Goal: Task Accomplishment & Management: Manage account settings

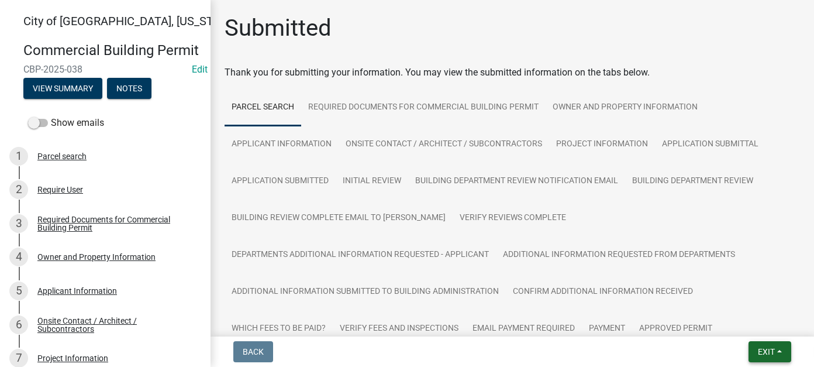
click at [772, 349] on span "Exit" at bounding box center [766, 351] width 17 height 9
click at [765, 332] on button "Save & Exit" at bounding box center [744, 321] width 94 height 28
select select "0: null"
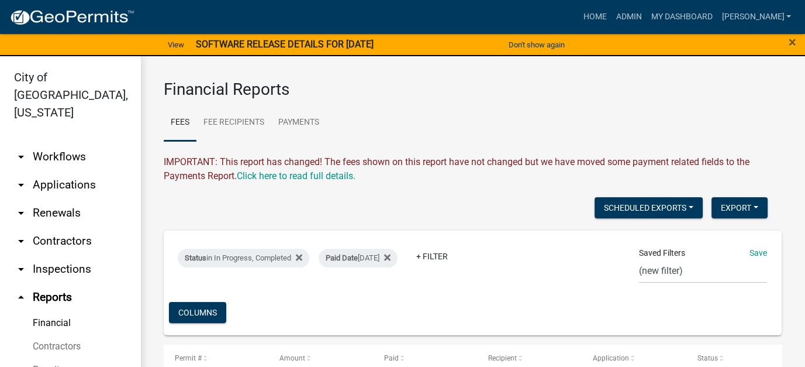
click at [77, 227] on link "arrow_drop_down Contractors" at bounding box center [70, 241] width 140 height 28
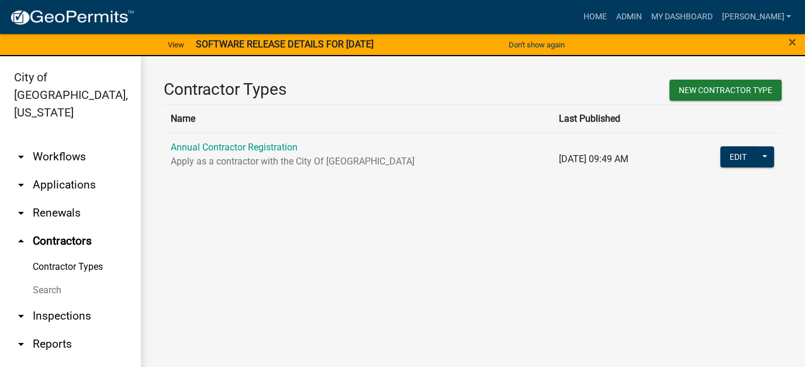
click at [60, 255] on link "Contractor Types" at bounding box center [70, 266] width 140 height 23
click at [58, 278] on link "Search" at bounding box center [70, 289] width 140 height 23
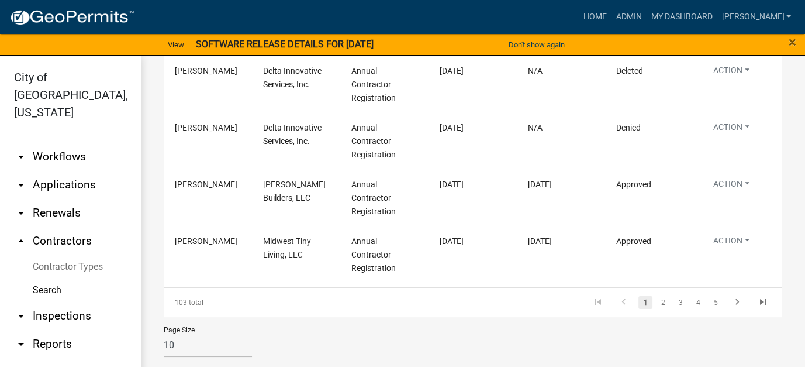
scroll to position [535, 0]
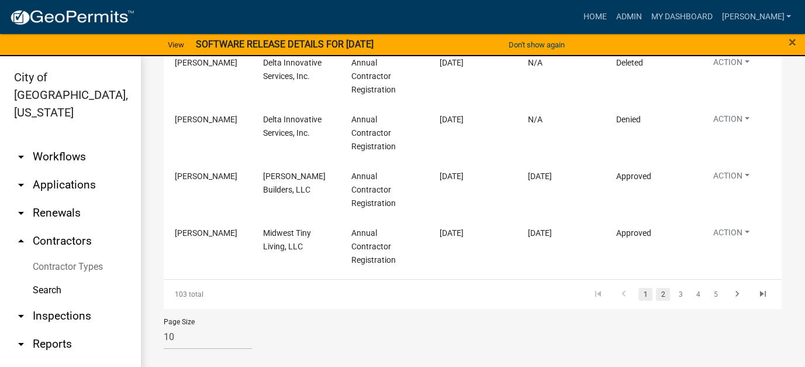
click at [657, 296] on link "2" at bounding box center [663, 294] width 14 height 13
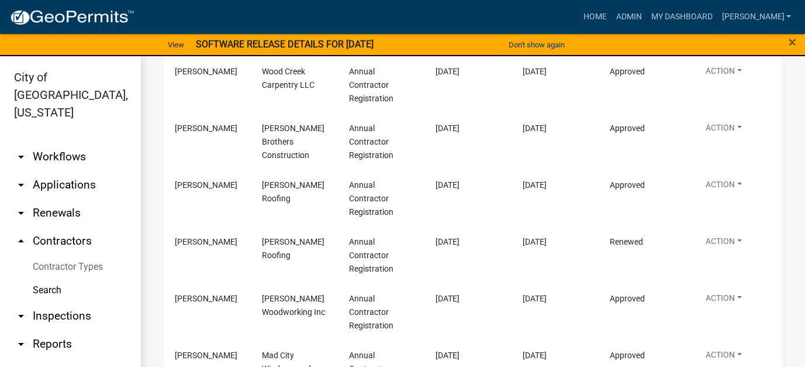
scroll to position [9, 0]
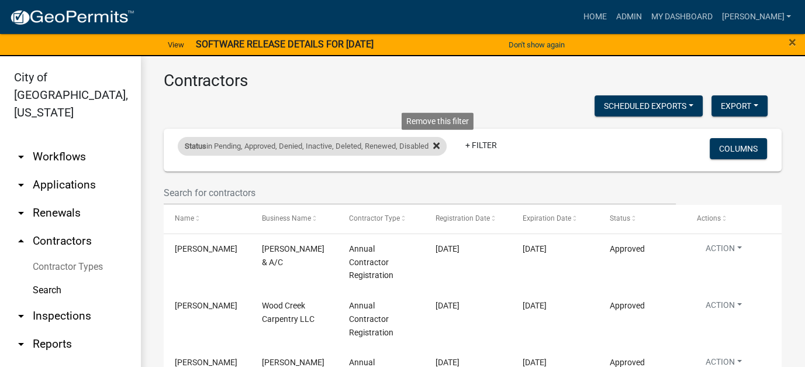
click at [440, 144] on icon at bounding box center [436, 146] width 6 height 6
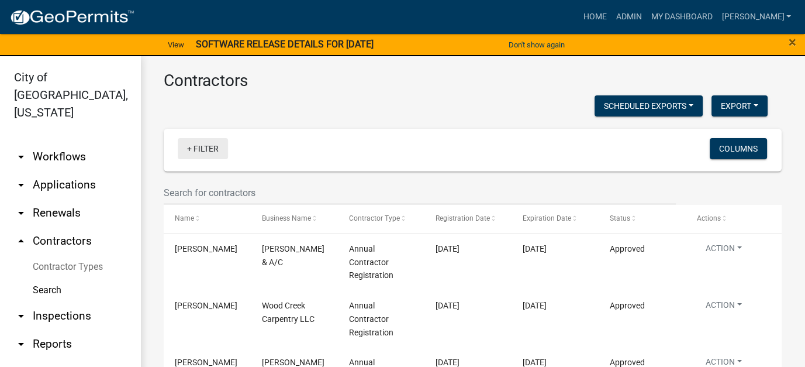
click at [215, 150] on link "+ Filter" at bounding box center [203, 148] width 50 height 21
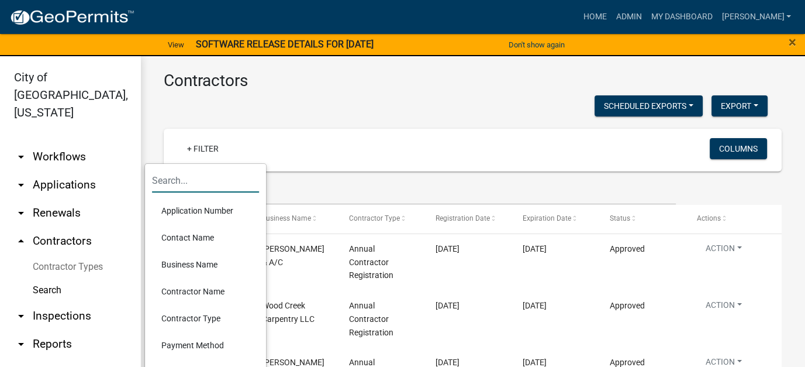
click at [195, 178] on input "text" at bounding box center [205, 180] width 107 height 24
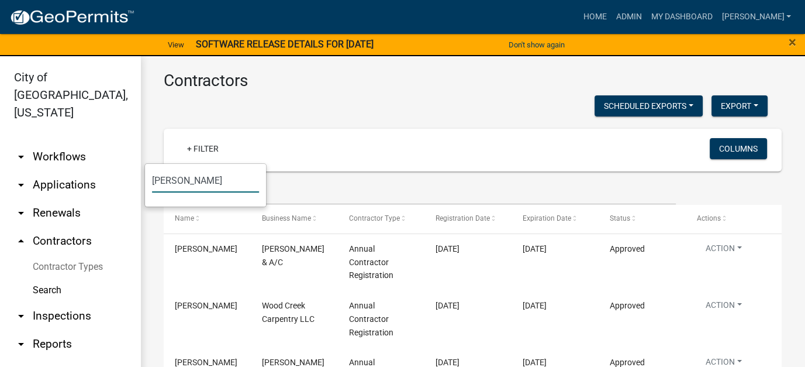
type input "[PERSON_NAME]"
click at [205, 184] on input "[PERSON_NAME]" at bounding box center [205, 180] width 107 height 24
click at [488, 154] on div "+ Filter" at bounding box center [371, 150] width 405 height 24
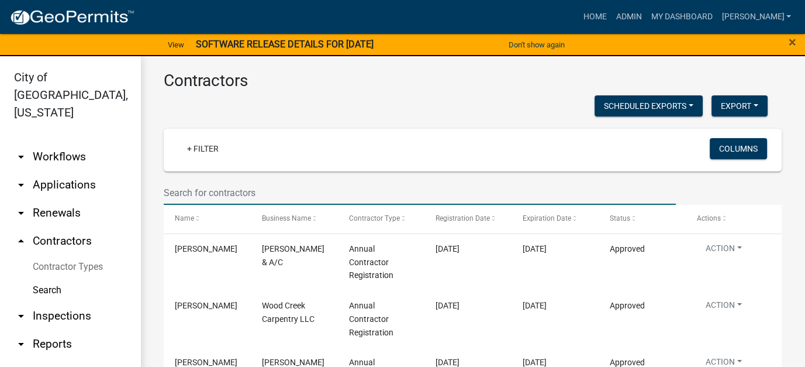
click at [311, 197] on input "text" at bounding box center [420, 193] width 512 height 24
type input "[PERSON_NAME]"
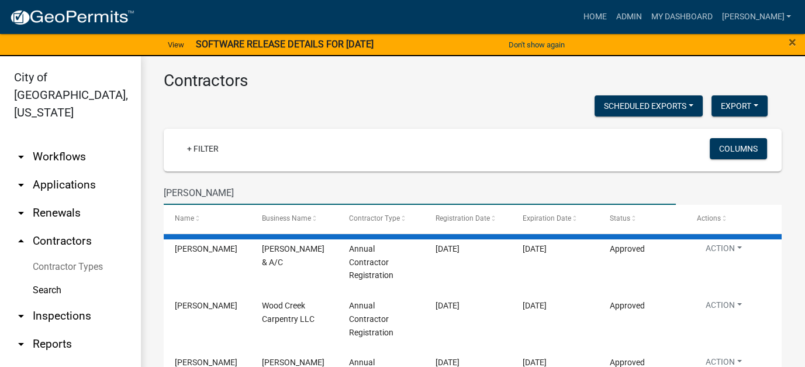
scroll to position [0, 0]
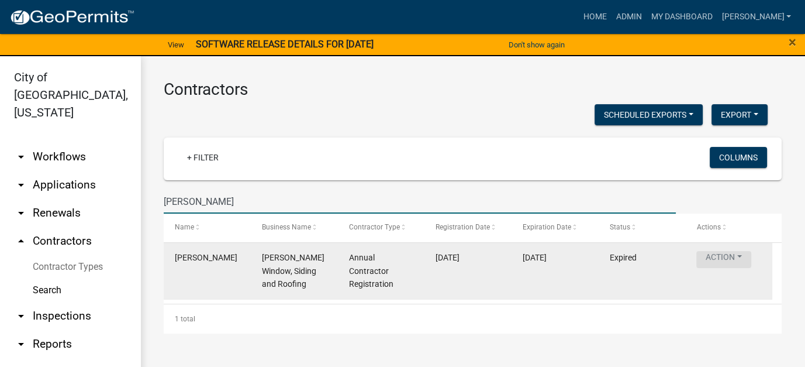
click at [728, 257] on button "Action" at bounding box center [723, 259] width 55 height 17
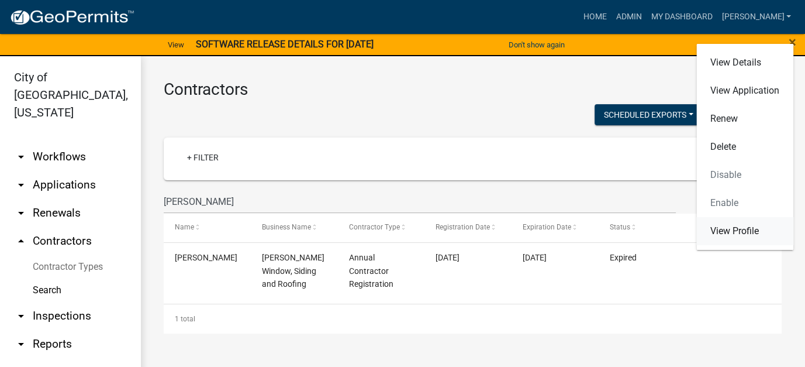
click at [727, 239] on link "View Profile" at bounding box center [744, 231] width 97 height 28
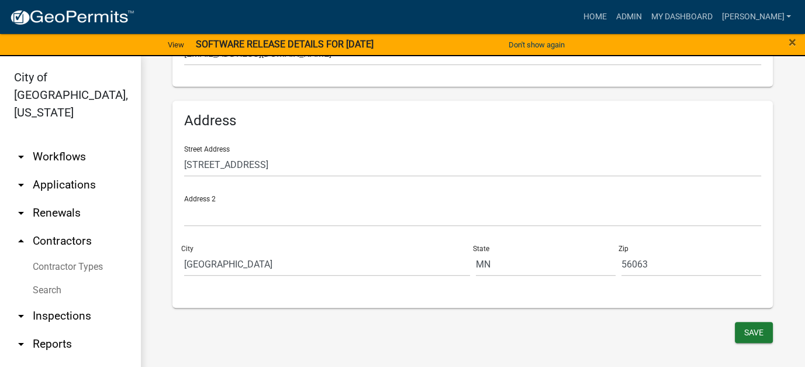
scroll to position [707, 0]
click at [744, 334] on button "Save" at bounding box center [754, 330] width 38 height 21
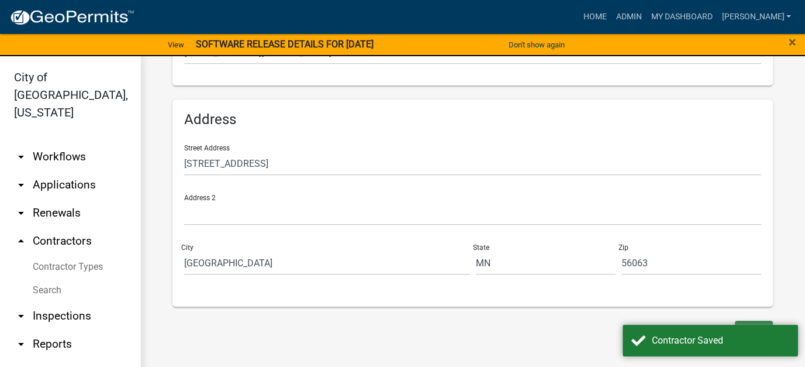
click at [532, 340] on div "Save" at bounding box center [473, 332] width 618 height 24
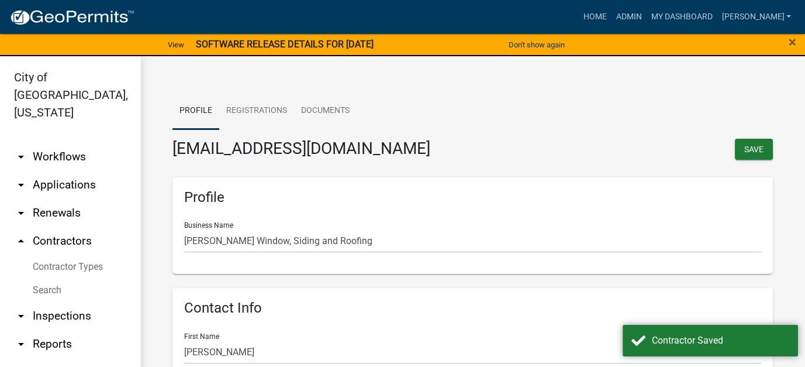
scroll to position [0, 0]
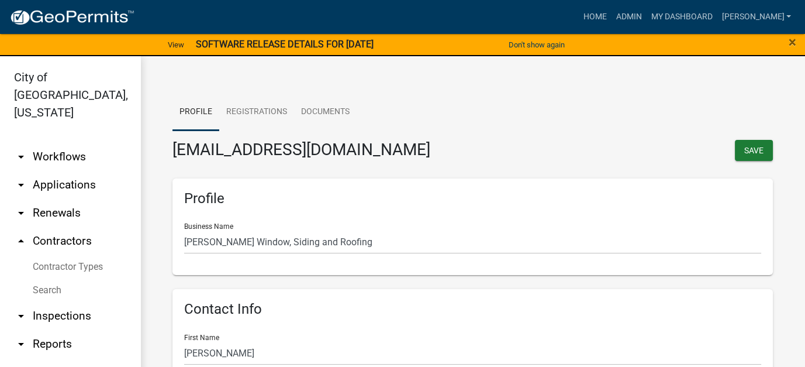
click at [65, 176] on link "arrow_drop_down Applications" at bounding box center [70, 185] width 140 height 28
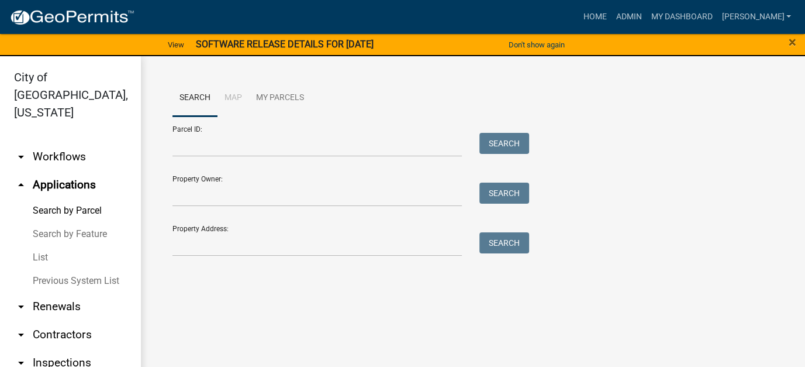
click at [43, 246] on link "List" at bounding box center [70, 257] width 140 height 23
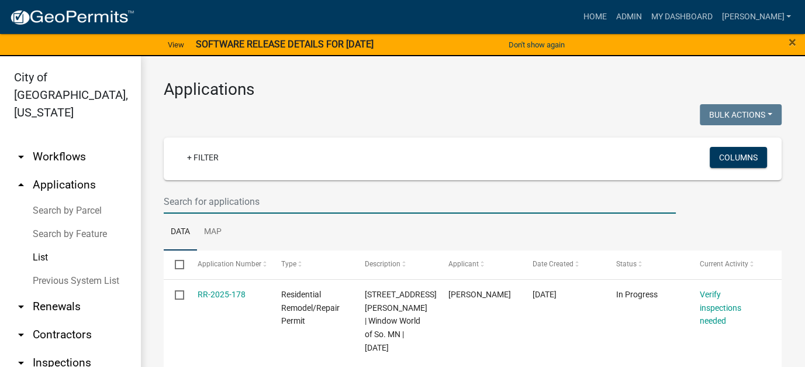
click at [177, 207] on input "text" at bounding box center [420, 201] width 512 height 24
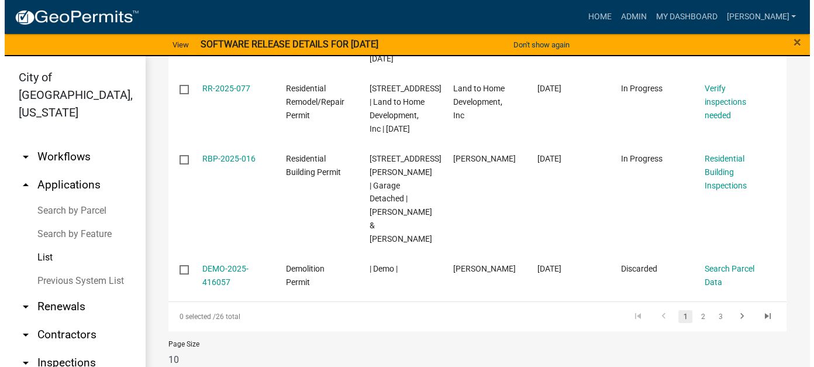
scroll to position [702, 0]
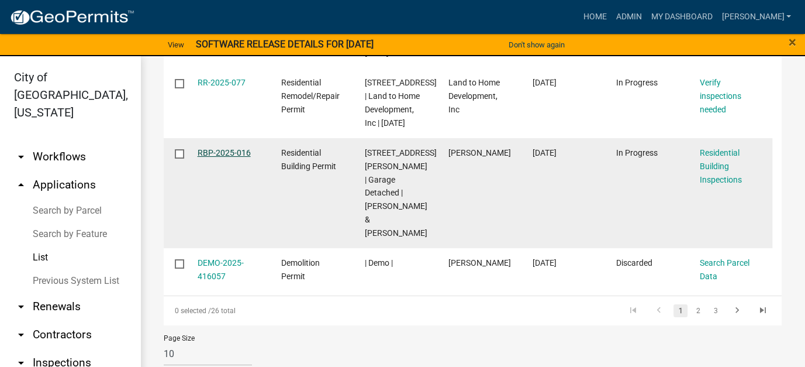
type input "605"
click at [221, 154] on link "RBP-2025-016" at bounding box center [224, 152] width 53 height 9
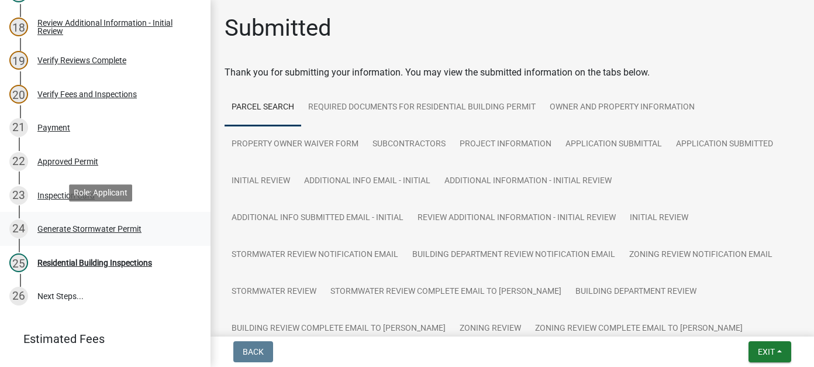
scroll to position [760, 0]
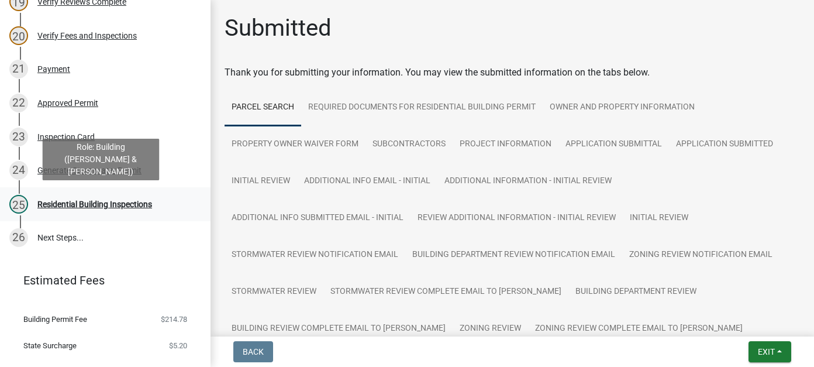
click at [135, 206] on div "Residential Building Inspections" at bounding box center [94, 204] width 115 height 8
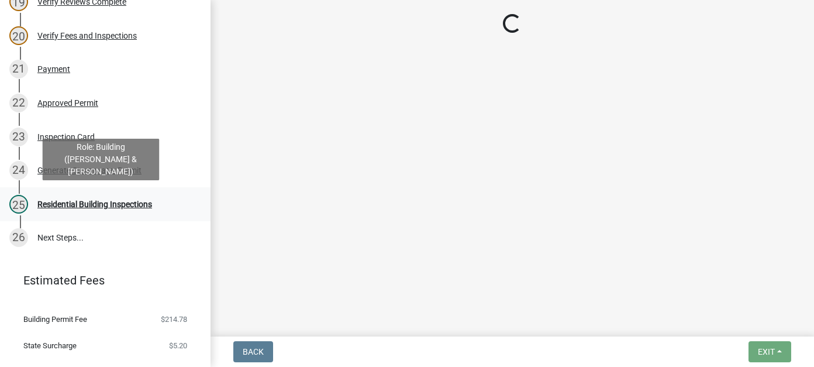
select select "805d55ac-e238-4e04-8f8e-acc067f36c3e"
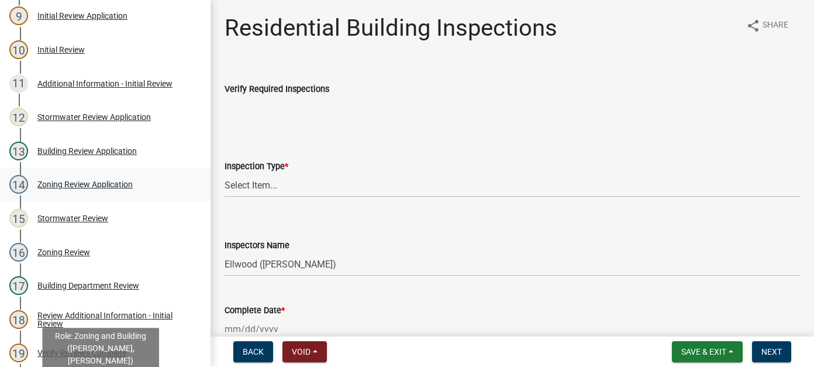
scroll to position [58, 0]
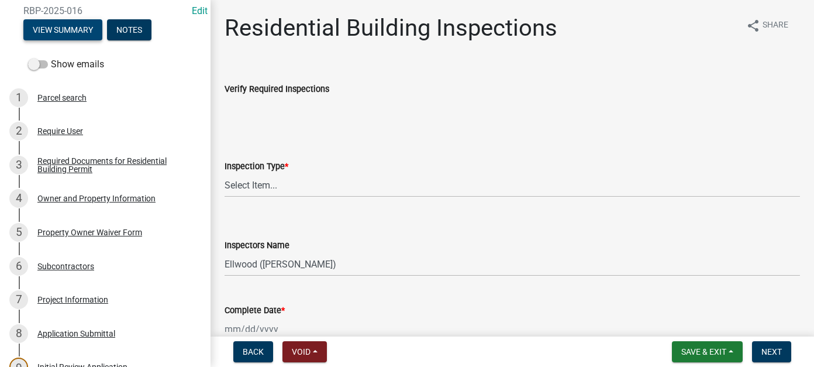
click at [58, 28] on button "View Summary" at bounding box center [62, 29] width 79 height 21
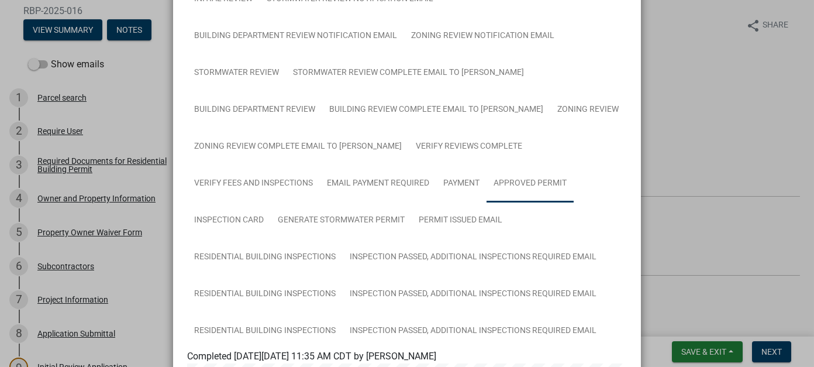
scroll to position [292, 0]
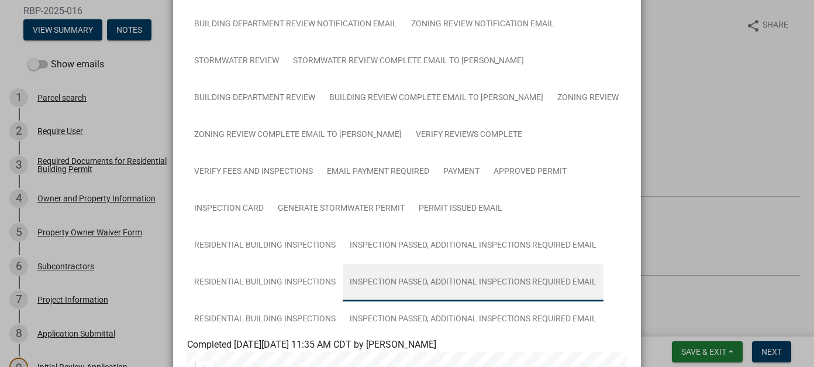
click at [343, 286] on link "Inspection Passed, Additional Inspections Required Email" at bounding box center [473, 282] width 261 height 37
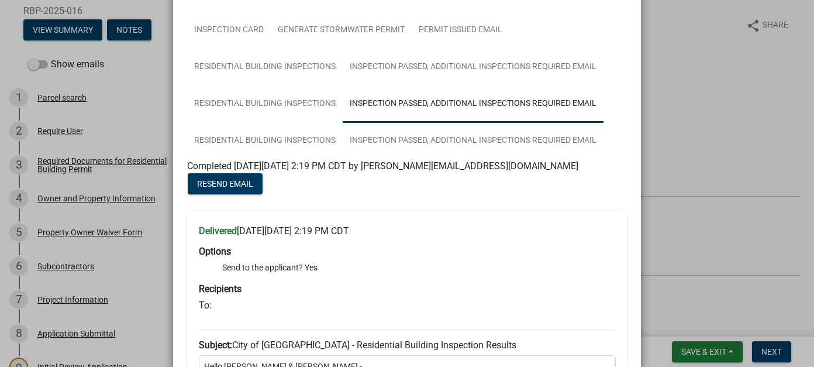
scroll to position [466, 0]
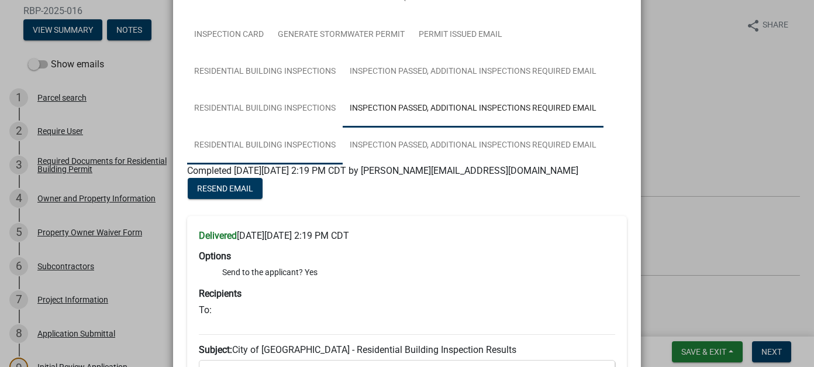
click at [343, 127] on link "Residential Building Inspections" at bounding box center [265, 145] width 156 height 37
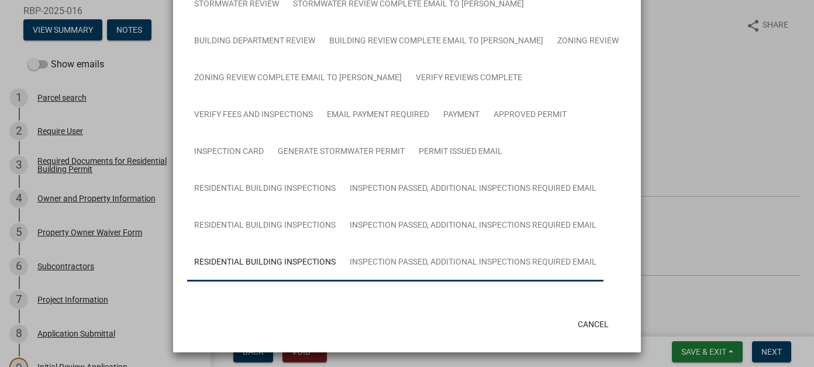
scroll to position [383, 0]
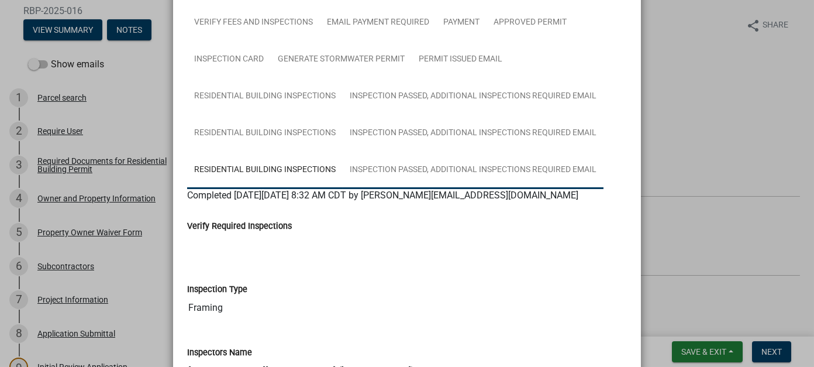
click at [343, 177] on link "Inspection Passed, Additional Inspections Required Email" at bounding box center [473, 169] width 261 height 37
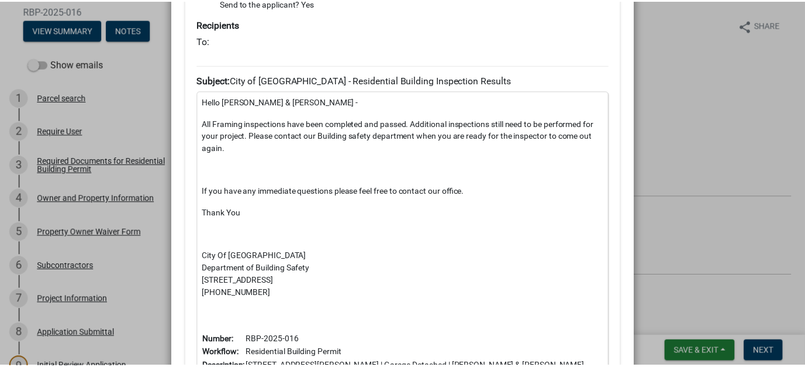
scroll to position [896, 0]
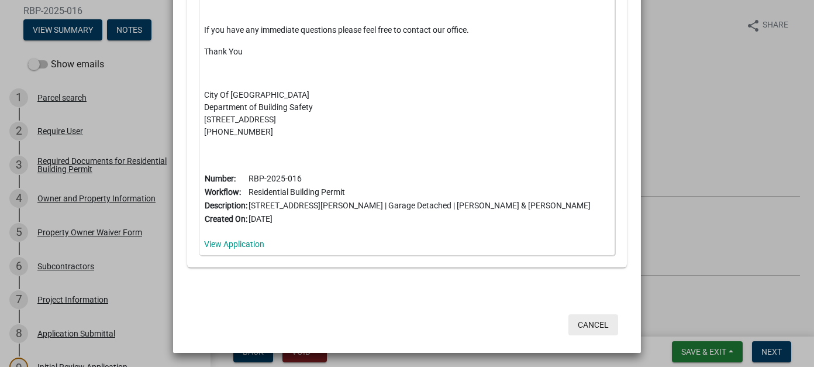
click at [592, 322] on button "Cancel" at bounding box center [593, 324] width 50 height 21
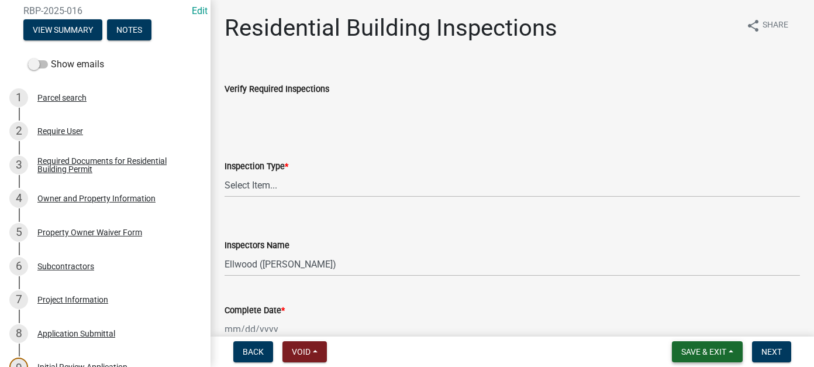
click at [703, 348] on span "Save & Exit" at bounding box center [703, 351] width 45 height 9
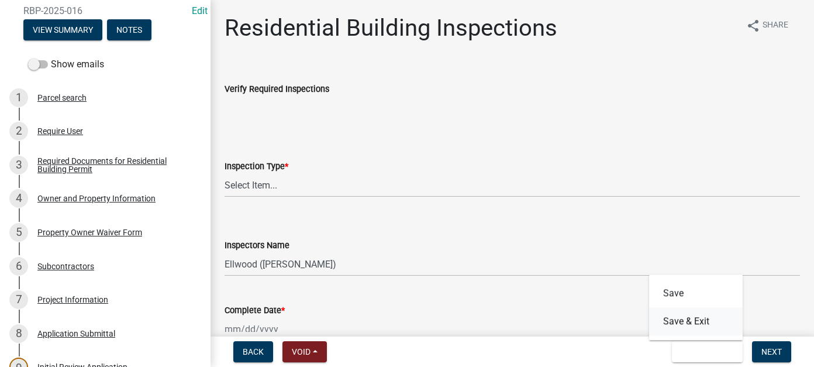
click at [678, 317] on button "Save & Exit" at bounding box center [696, 321] width 94 height 28
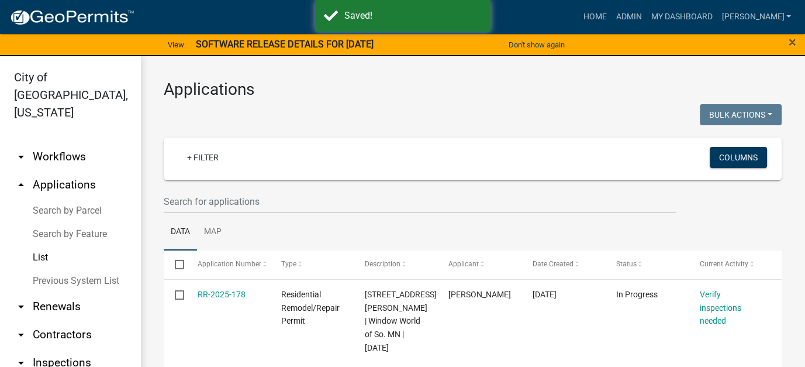
click at [34, 246] on link "List" at bounding box center [70, 257] width 140 height 23
